Goal: Task Accomplishment & Management: Complete application form

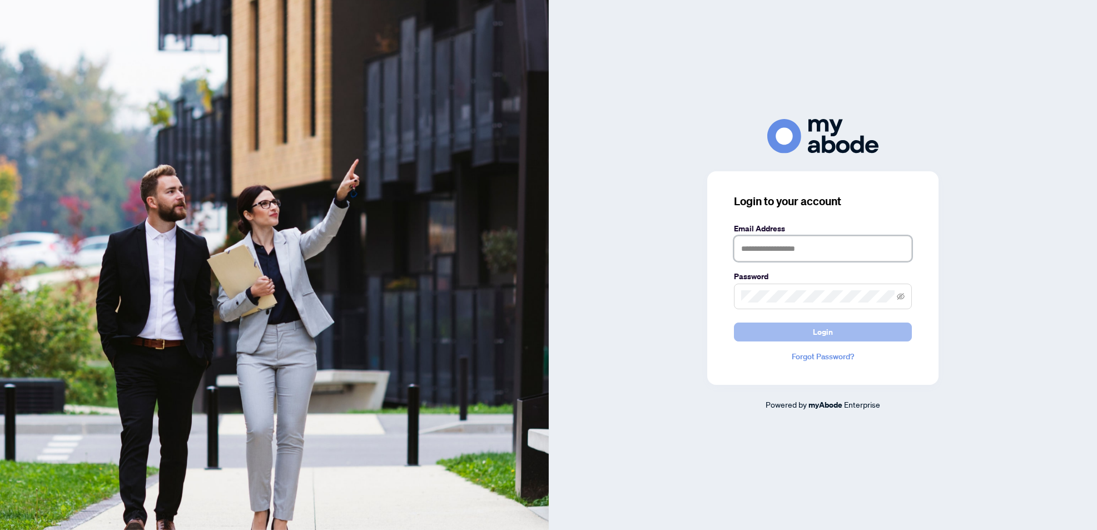
type input "**********"
click at [847, 334] on button "Login" at bounding box center [823, 332] width 178 height 19
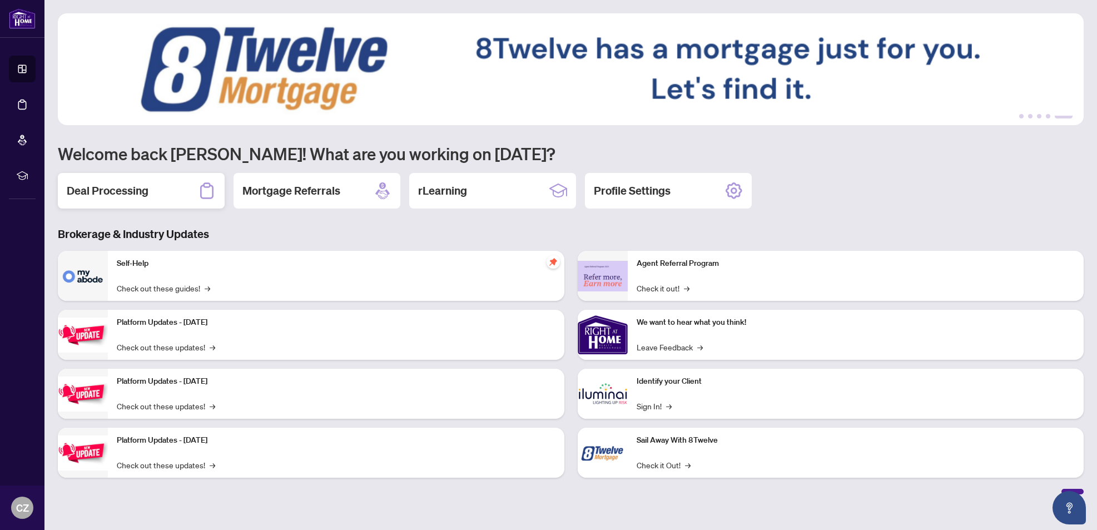
click at [91, 195] on h2 "Deal Processing" at bounding box center [108, 191] width 82 height 16
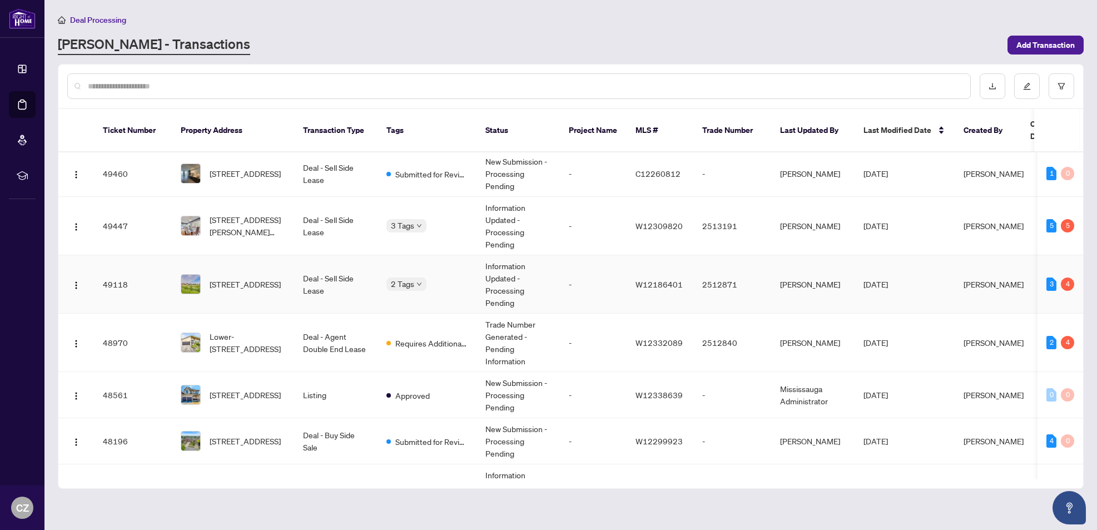
scroll to position [162, 0]
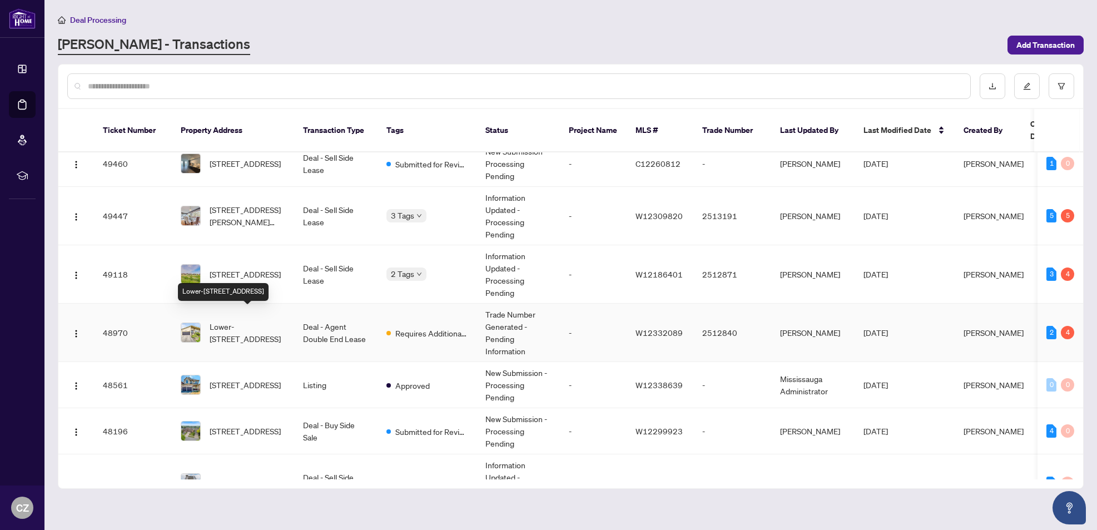
click at [242, 322] on span "Lower-2125 Varency Dr, Mississauga, Ontario L5K 1C2, Canada" at bounding box center [248, 332] width 76 height 24
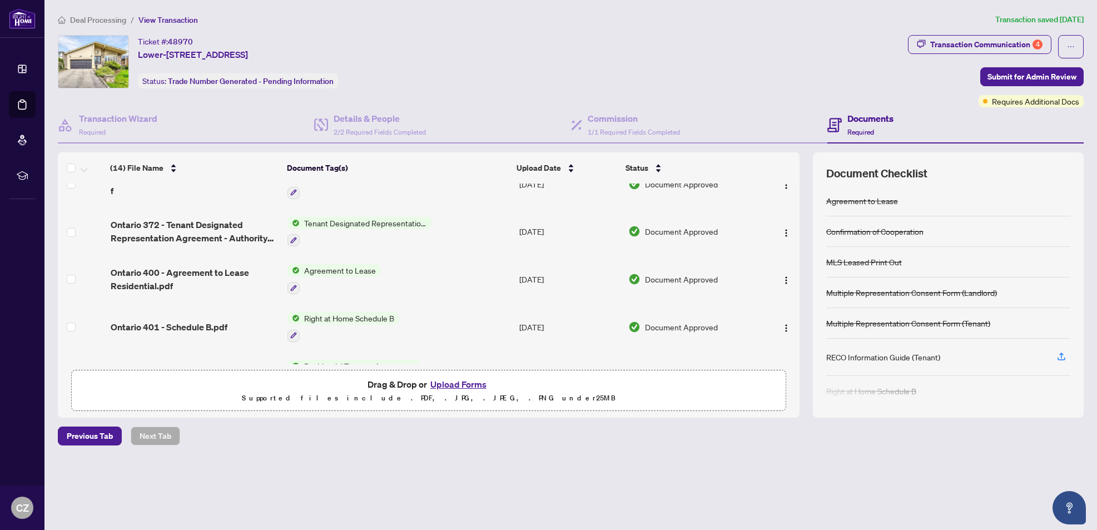
scroll to position [322, 0]
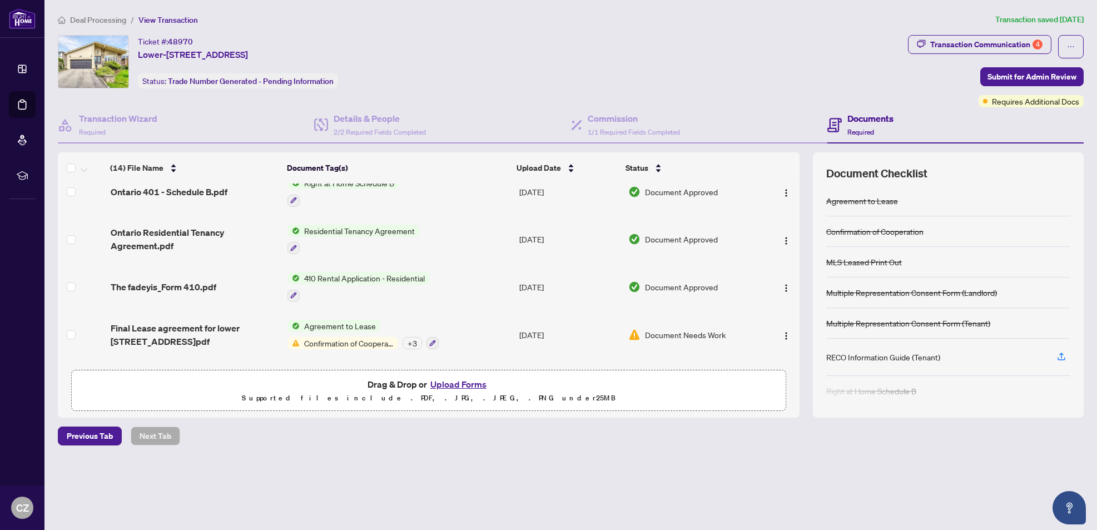
click at [469, 386] on button "Upload Forms" at bounding box center [458, 384] width 63 height 14
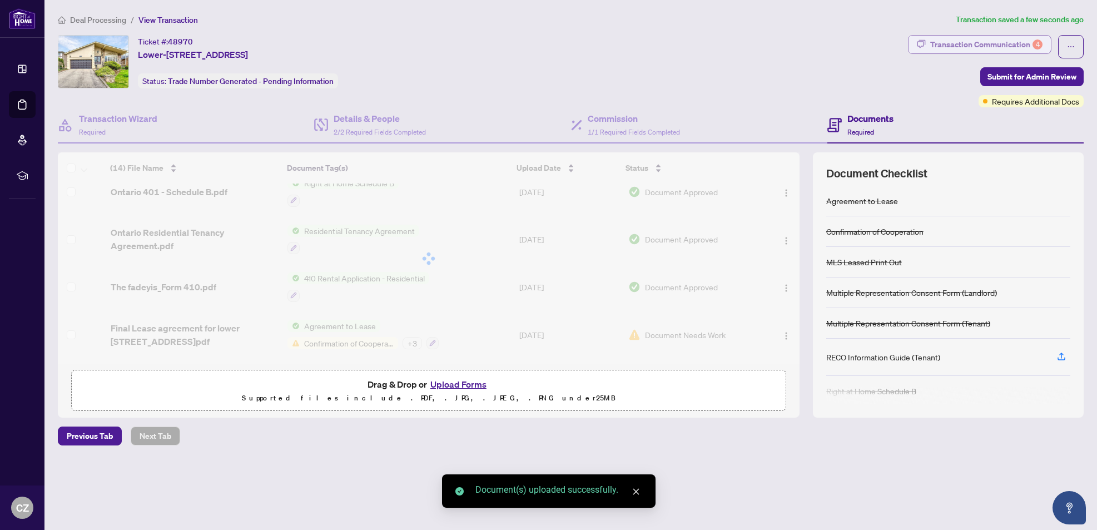
click at [942, 41] on div "Transaction Communication 4" at bounding box center [987, 45] width 112 height 18
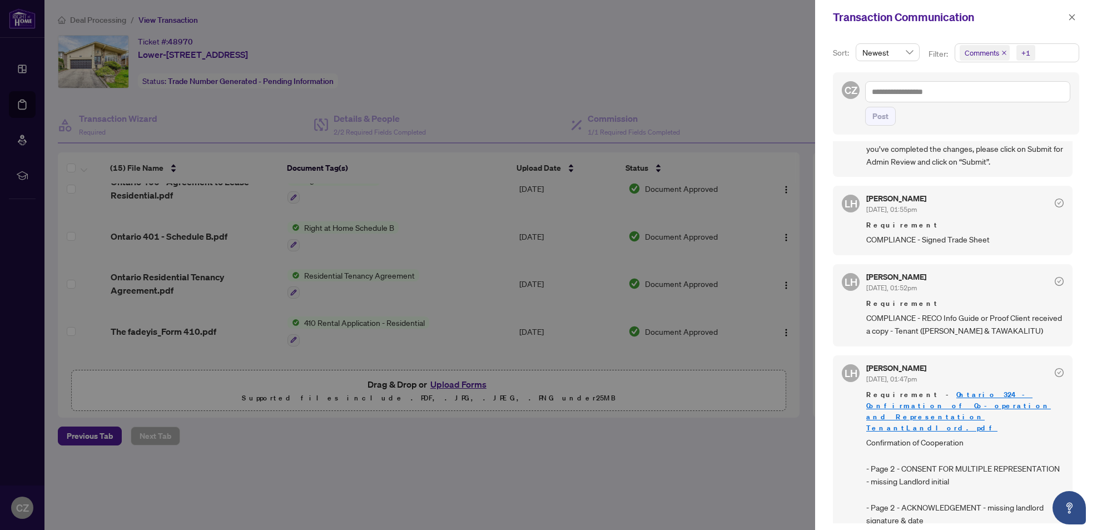
scroll to position [3, 0]
click at [637, 451] on div at bounding box center [548, 265] width 1097 height 530
click at [1073, 13] on icon "close" at bounding box center [1072, 17] width 8 height 8
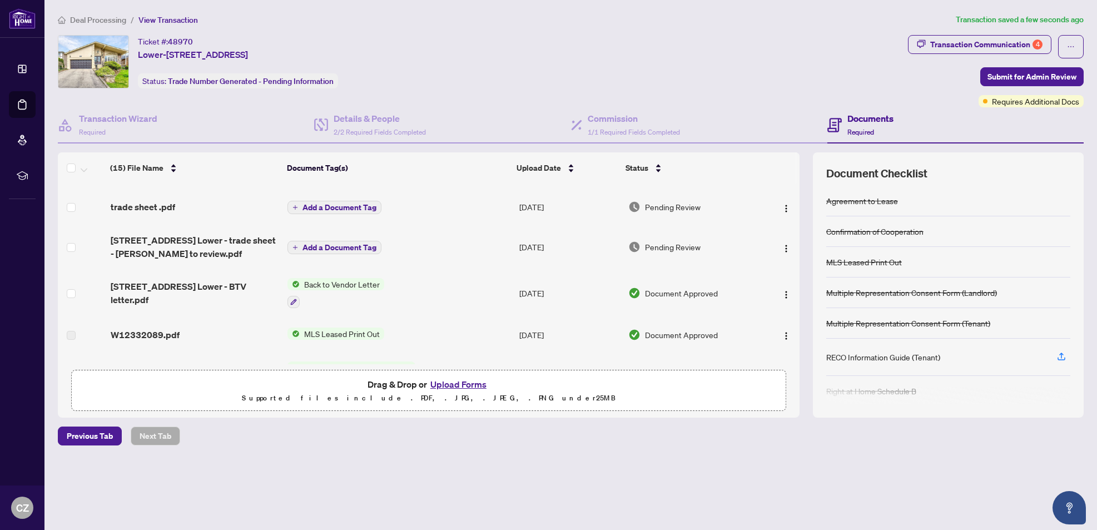
scroll to position [0, 0]
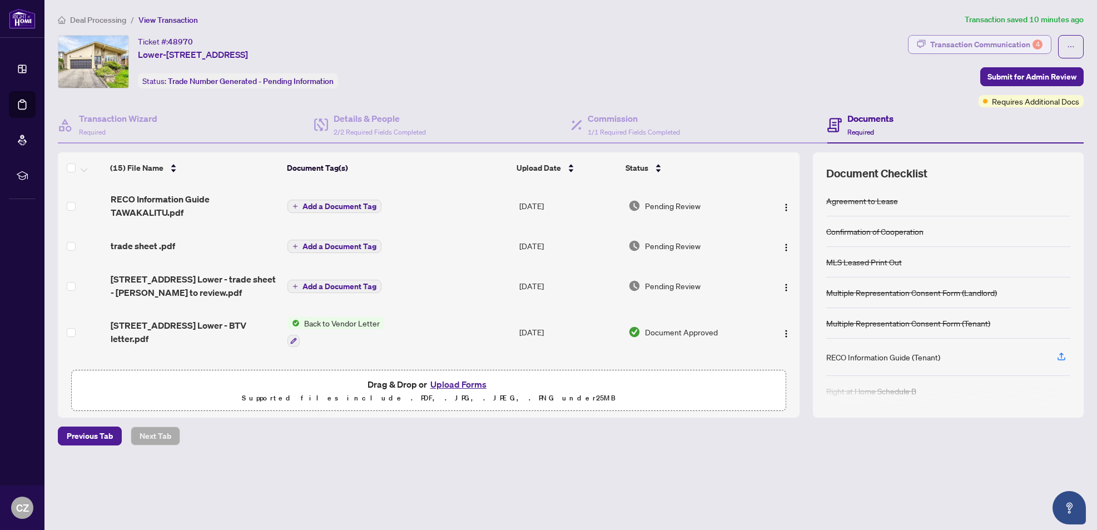
click at [1021, 46] on div "Transaction Communication 4" at bounding box center [987, 45] width 112 height 18
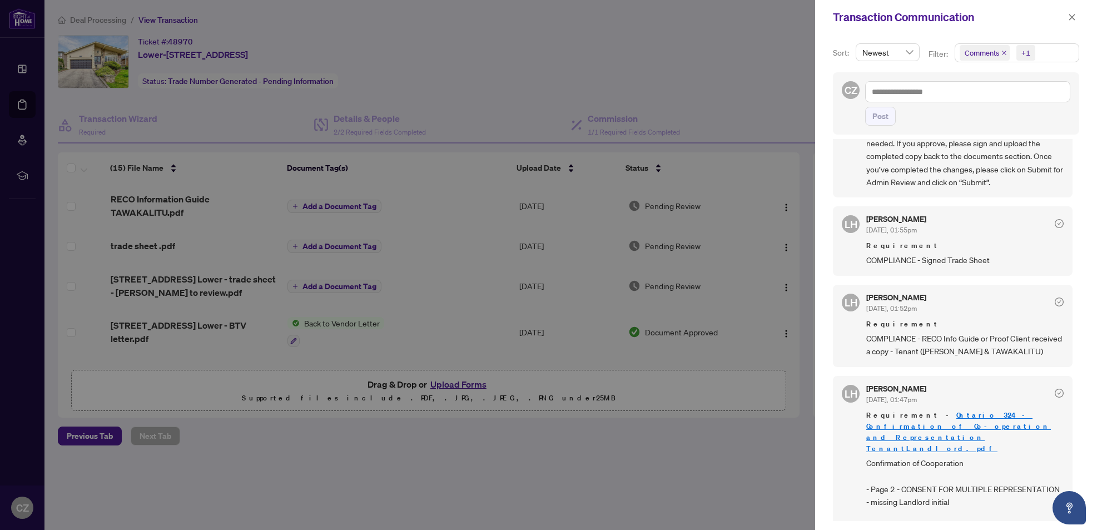
scroll to position [508, 0]
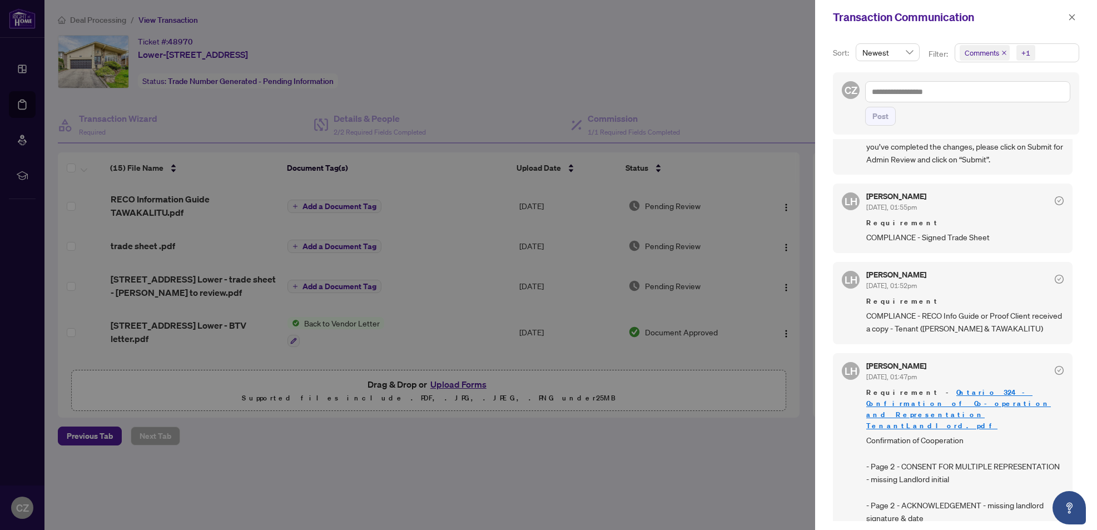
click at [589, 245] on div at bounding box center [548, 265] width 1097 height 530
click at [1069, 16] on icon "close" at bounding box center [1072, 17] width 8 height 8
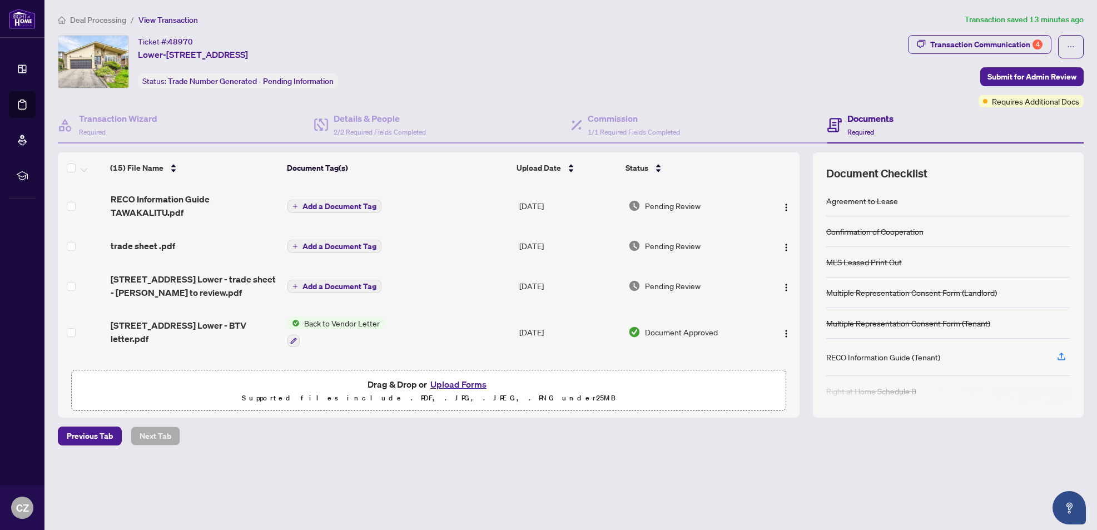
click at [85, 18] on span "Deal Processing" at bounding box center [98, 20] width 56 height 10
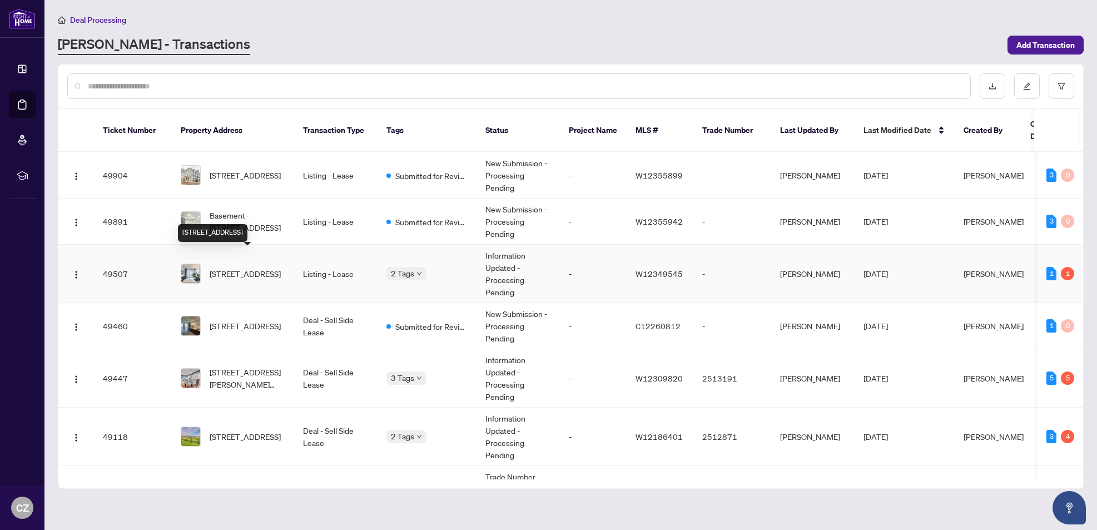
click at [265, 268] on span "620-21 Park St, Mississauga, Ontario L5G 1L7, Canada" at bounding box center [245, 274] width 71 height 12
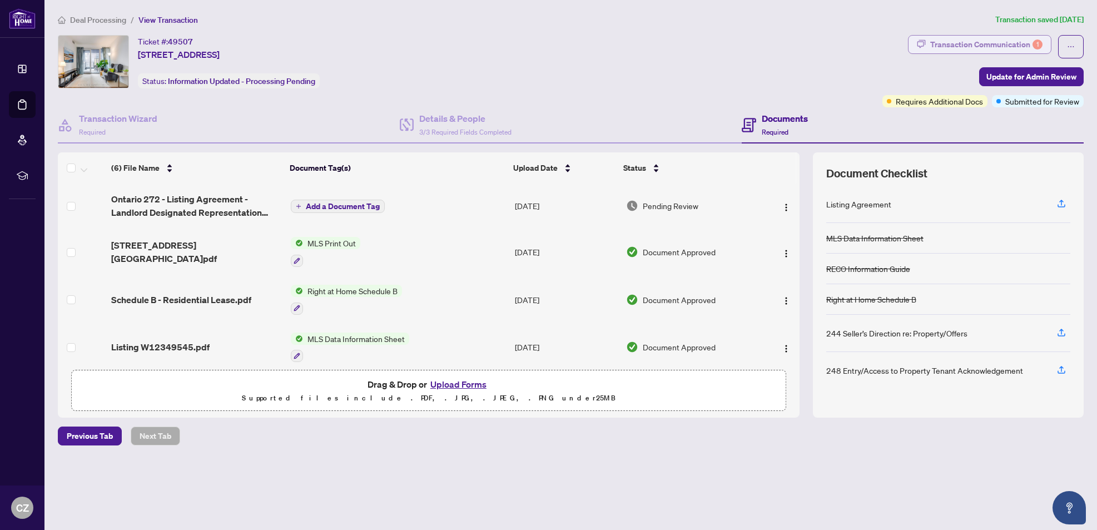
click at [978, 44] on div "Transaction Communication 1" at bounding box center [987, 45] width 112 height 18
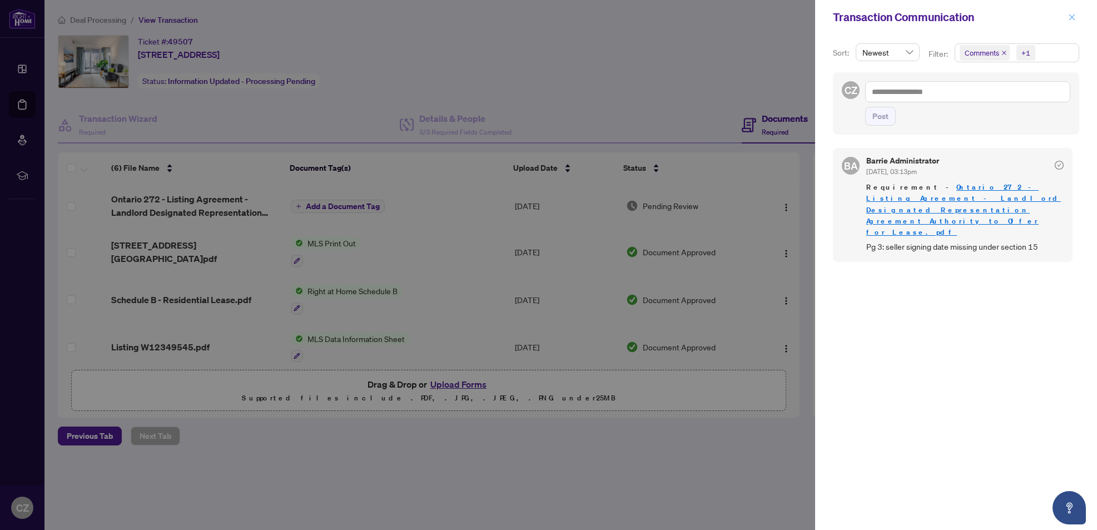
click at [1071, 12] on span "button" at bounding box center [1072, 17] width 8 height 18
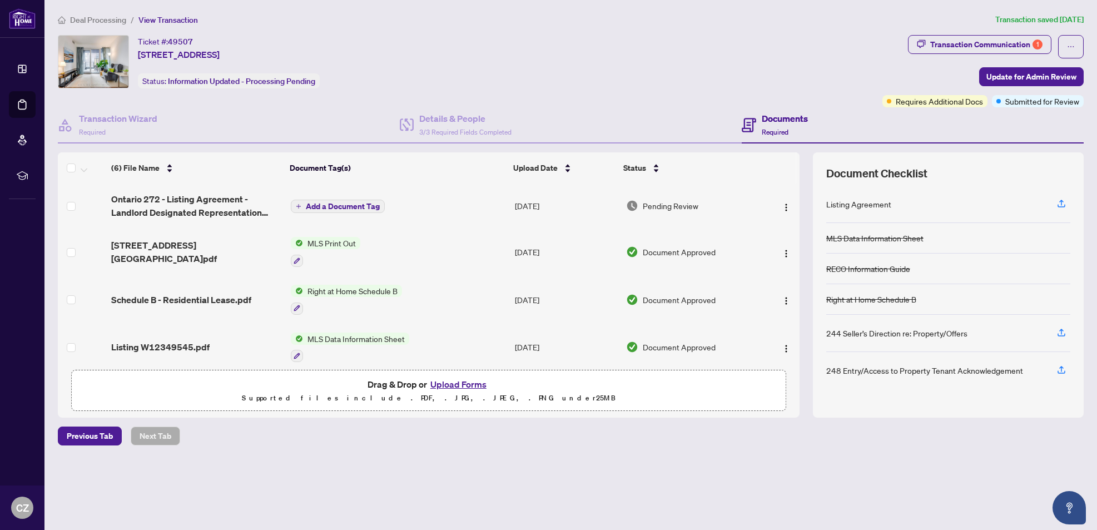
click at [85, 19] on span "Deal Processing" at bounding box center [98, 20] width 56 height 10
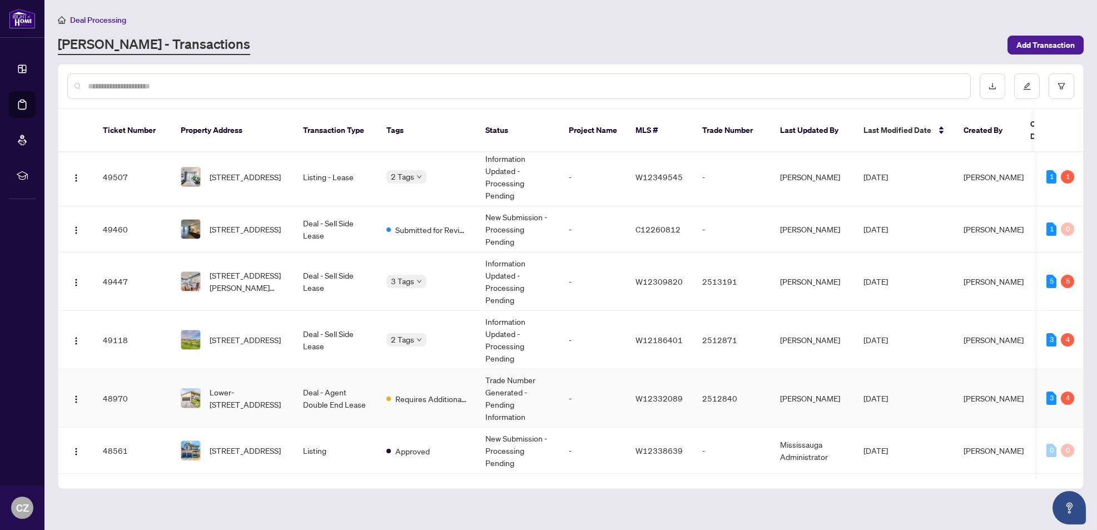
scroll to position [123, 0]
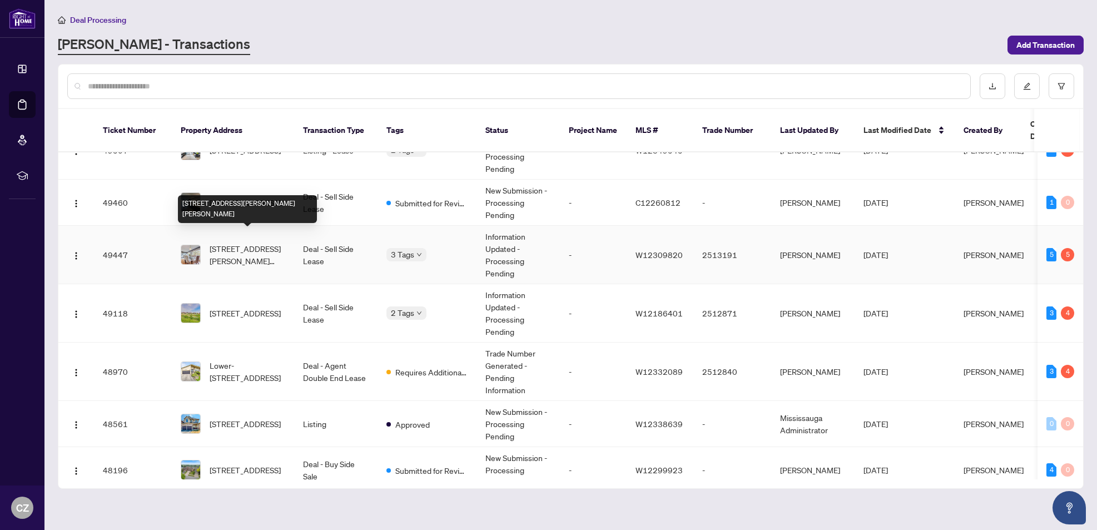
click at [240, 245] on span "43B-5305 Glen Erin Dr, Mississauga, Ontario L5M 5N7, Canada" at bounding box center [248, 255] width 76 height 24
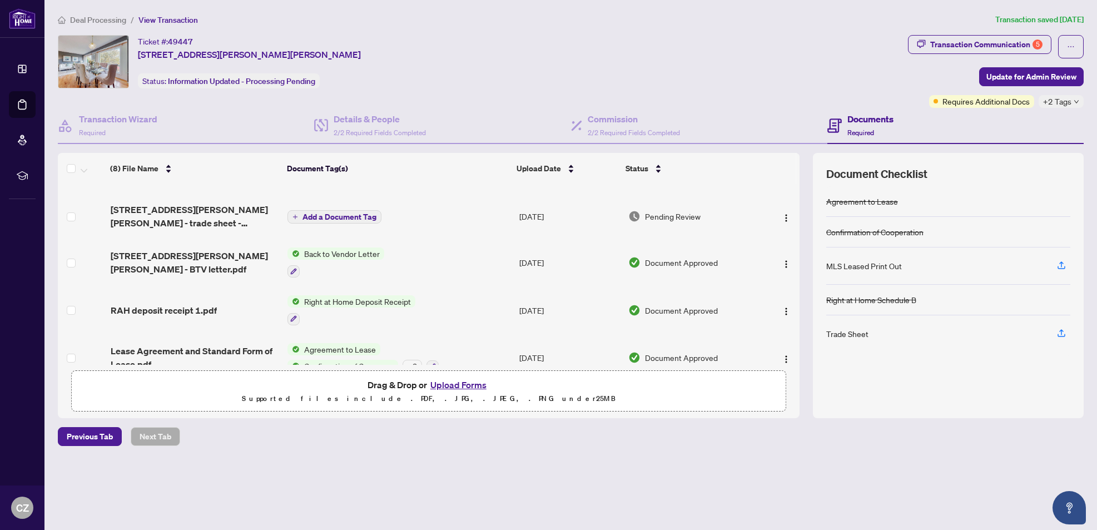
scroll to position [4, 0]
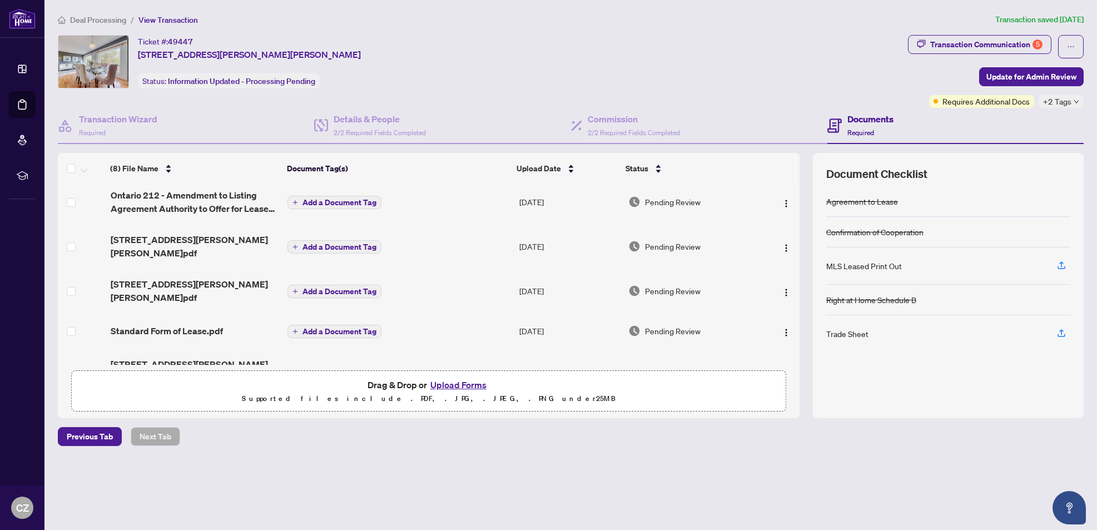
click at [798, 171] on th at bounding box center [798, 168] width 3 height 31
click at [1048, 81] on span "Update for Admin Review" at bounding box center [1032, 77] width 90 height 18
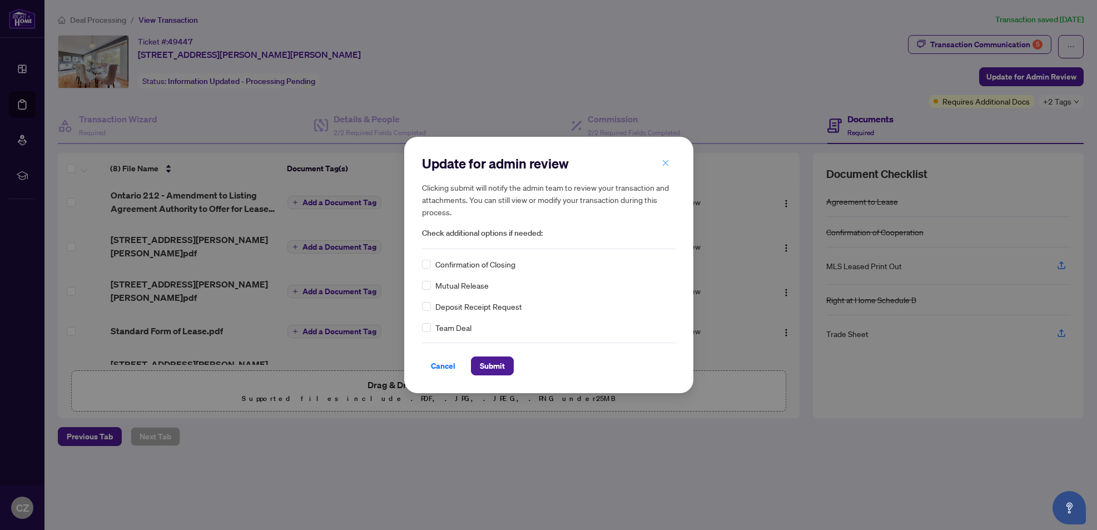
click at [666, 161] on icon "close" at bounding box center [666, 163] width 8 height 8
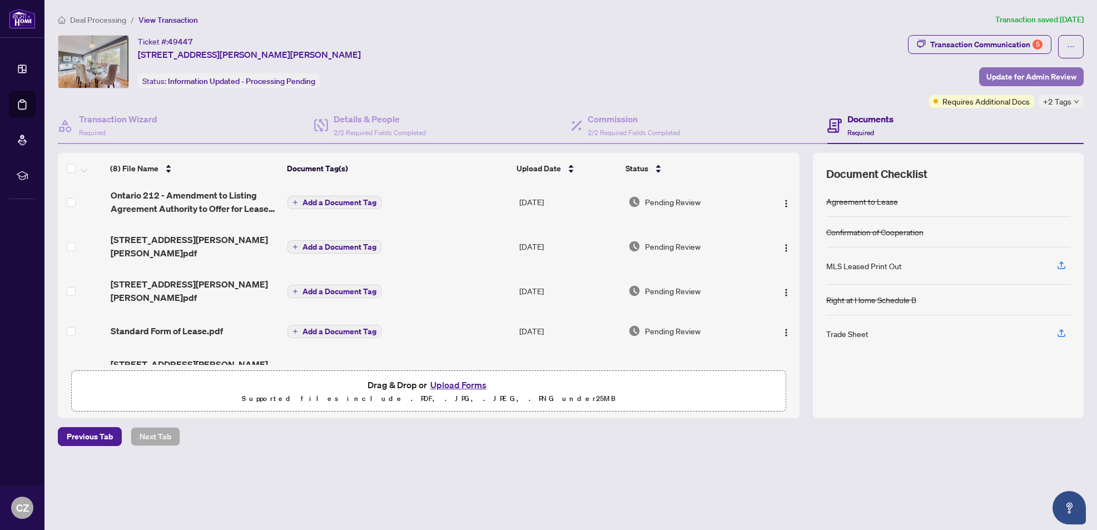
click at [1009, 71] on span "Update for Admin Review" at bounding box center [1032, 77] width 90 height 18
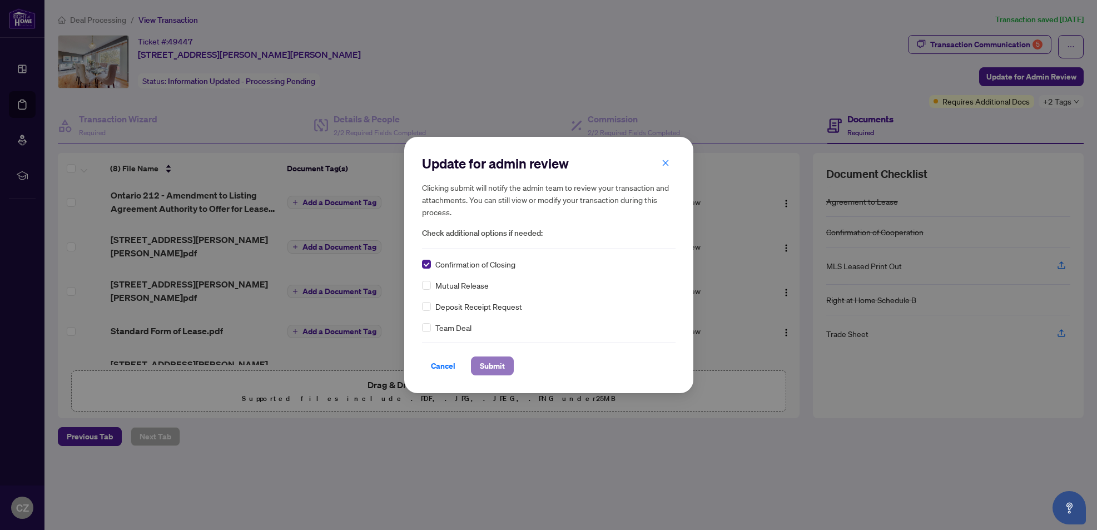
click at [489, 369] on span "Submit" at bounding box center [492, 366] width 25 height 18
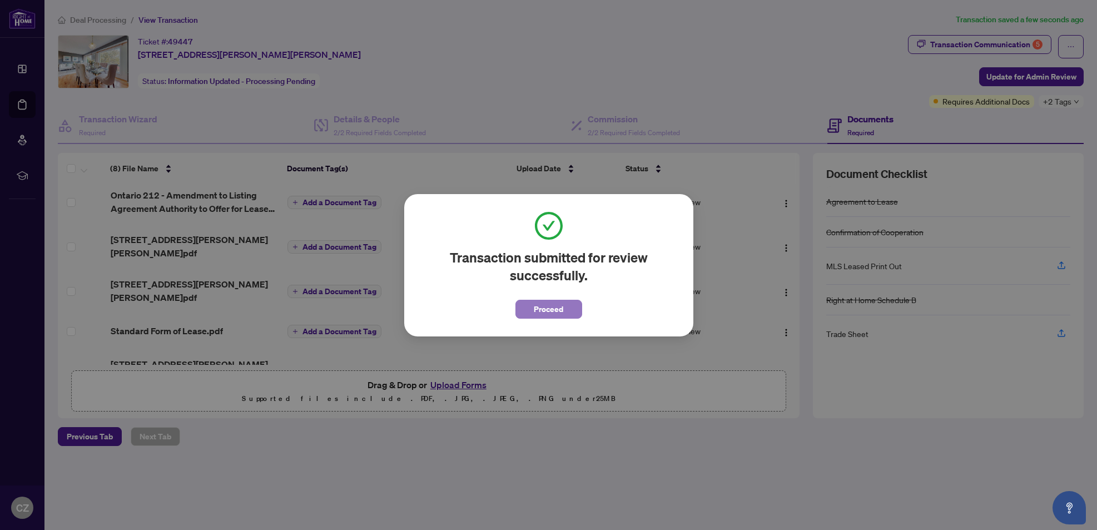
click at [563, 311] on span "Proceed" at bounding box center [548, 309] width 29 height 18
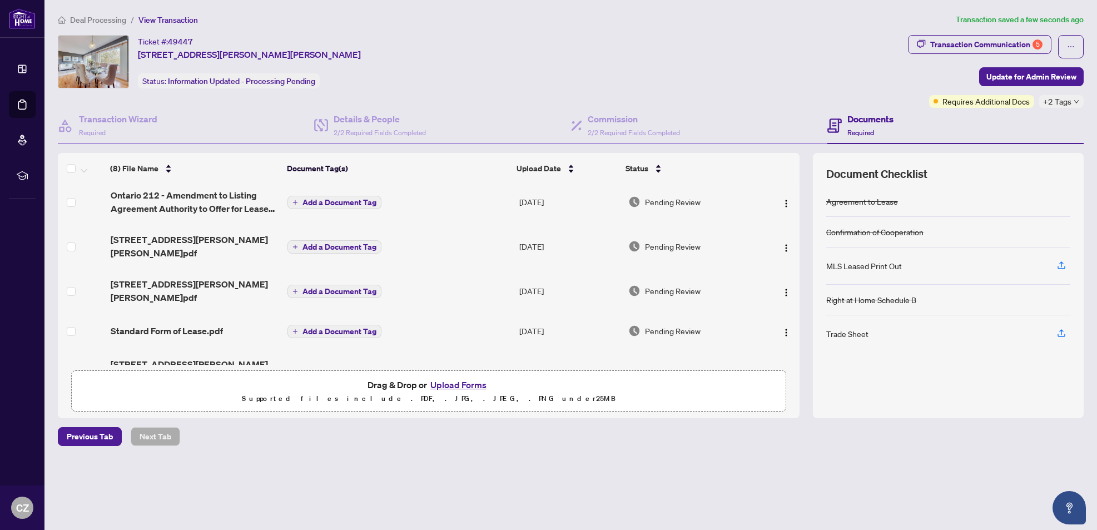
click at [105, 21] on span "Deal Processing" at bounding box center [98, 20] width 56 height 10
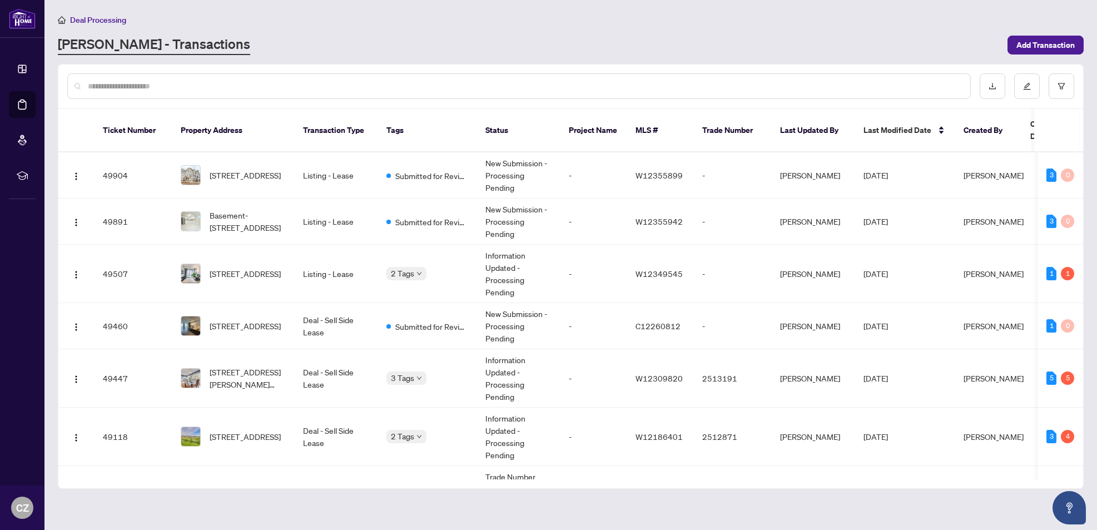
click at [862, 52] on div "RAHR - Transactions" at bounding box center [529, 45] width 943 height 20
click at [486, 86] on input "text" at bounding box center [525, 86] width 874 height 12
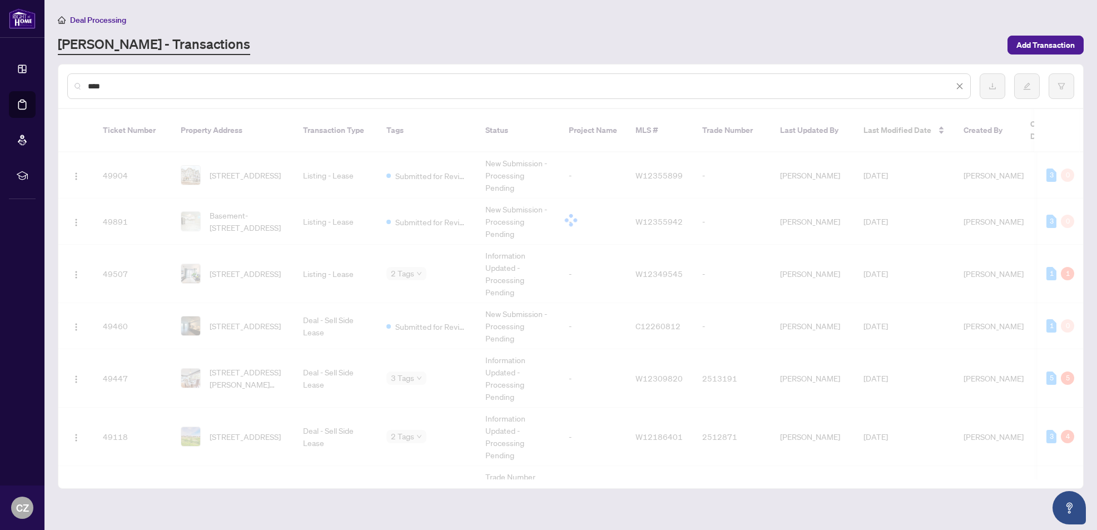
type input "****"
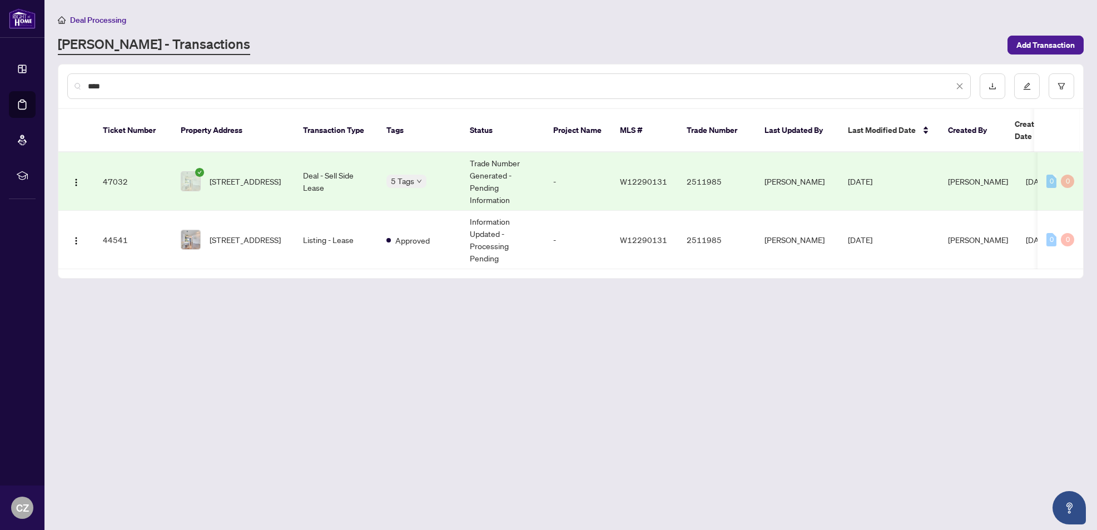
click at [299, 170] on td "Deal - Sell Side Lease" at bounding box center [335, 181] width 83 height 58
